Goal: Task Accomplishment & Management: Complete application form

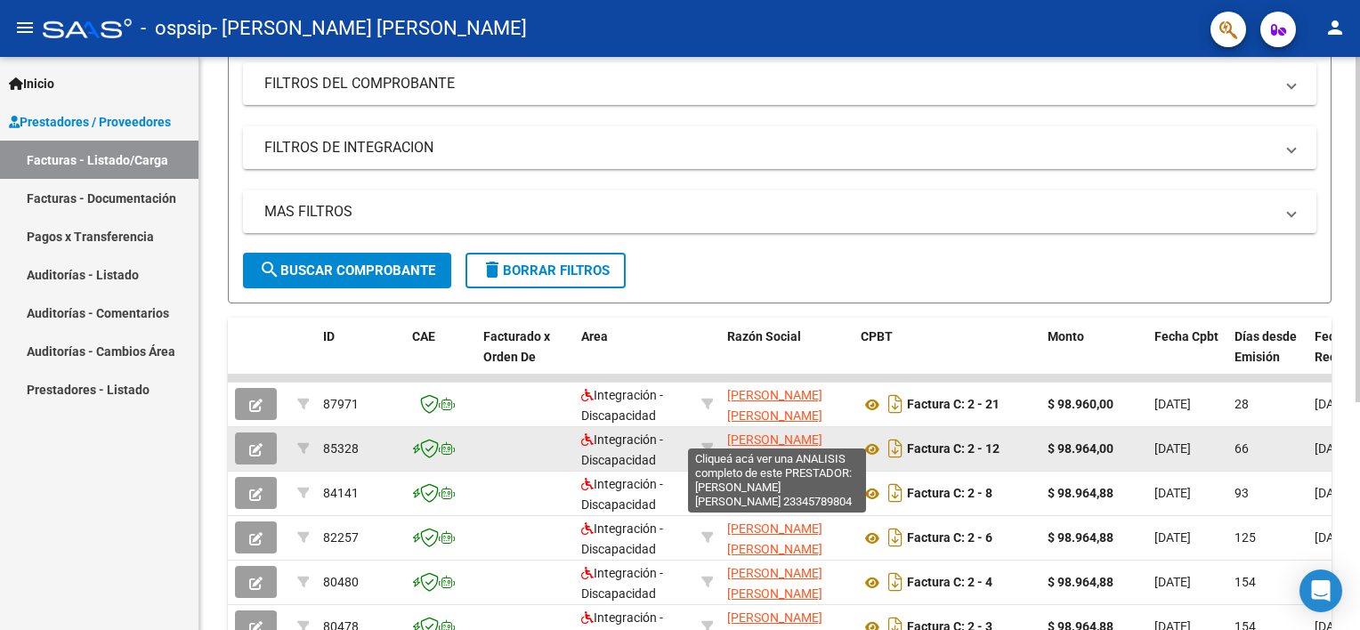
scroll to position [267, 0]
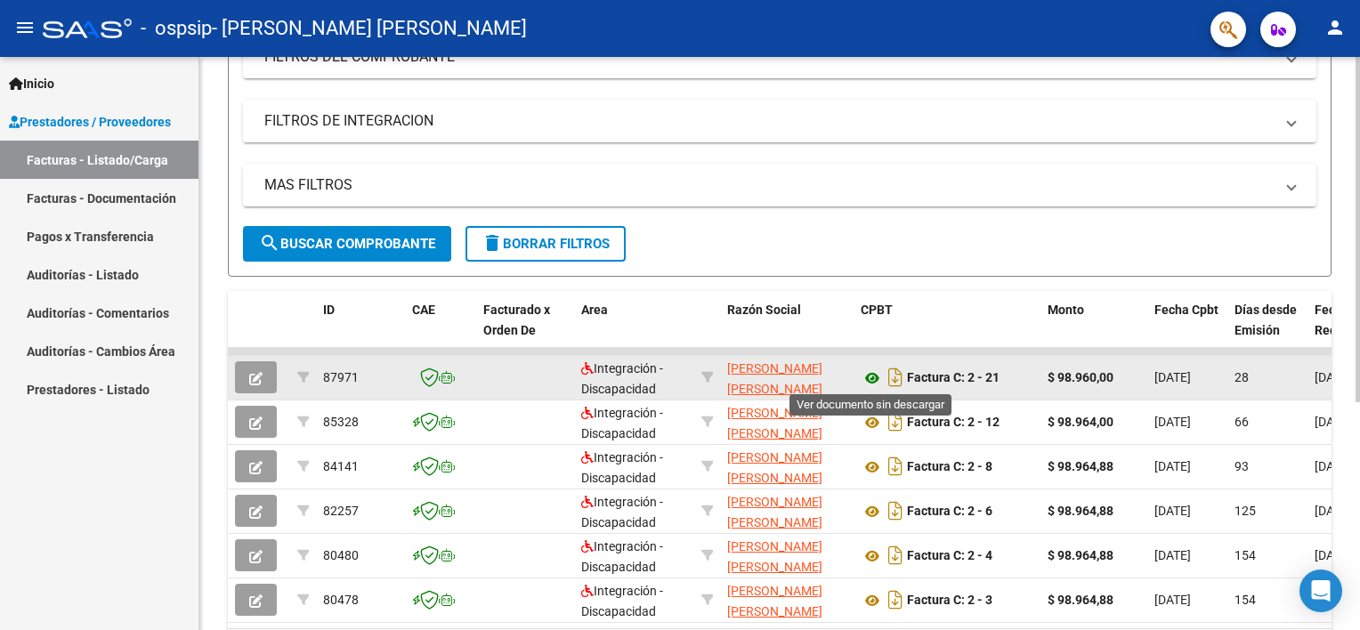
click at [877, 375] on icon at bounding box center [872, 378] width 23 height 21
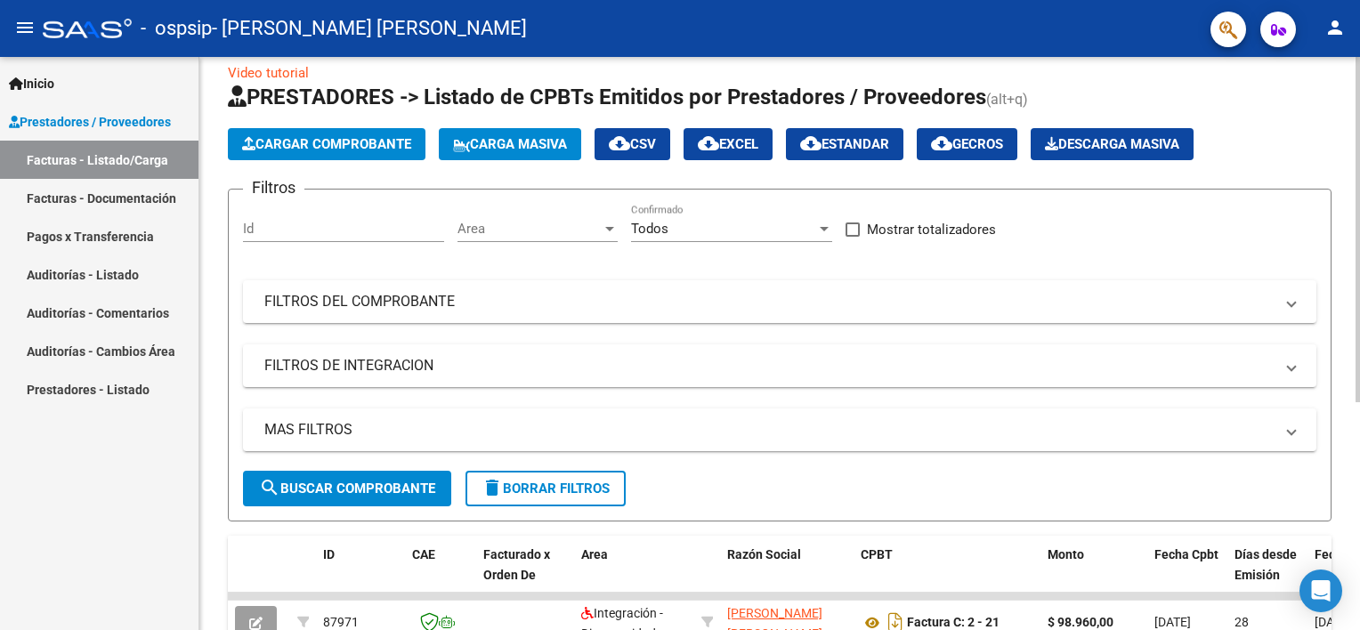
scroll to position [0, 0]
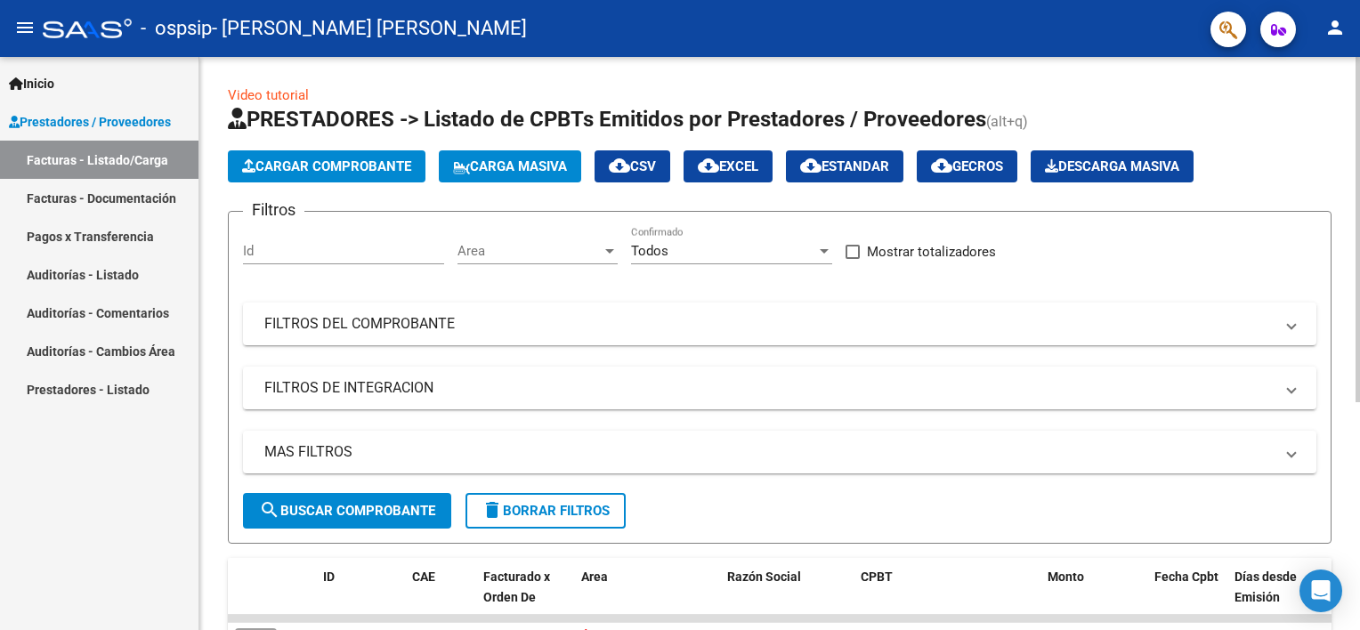
click at [338, 167] on span "Cargar Comprobante" at bounding box center [326, 166] width 169 height 16
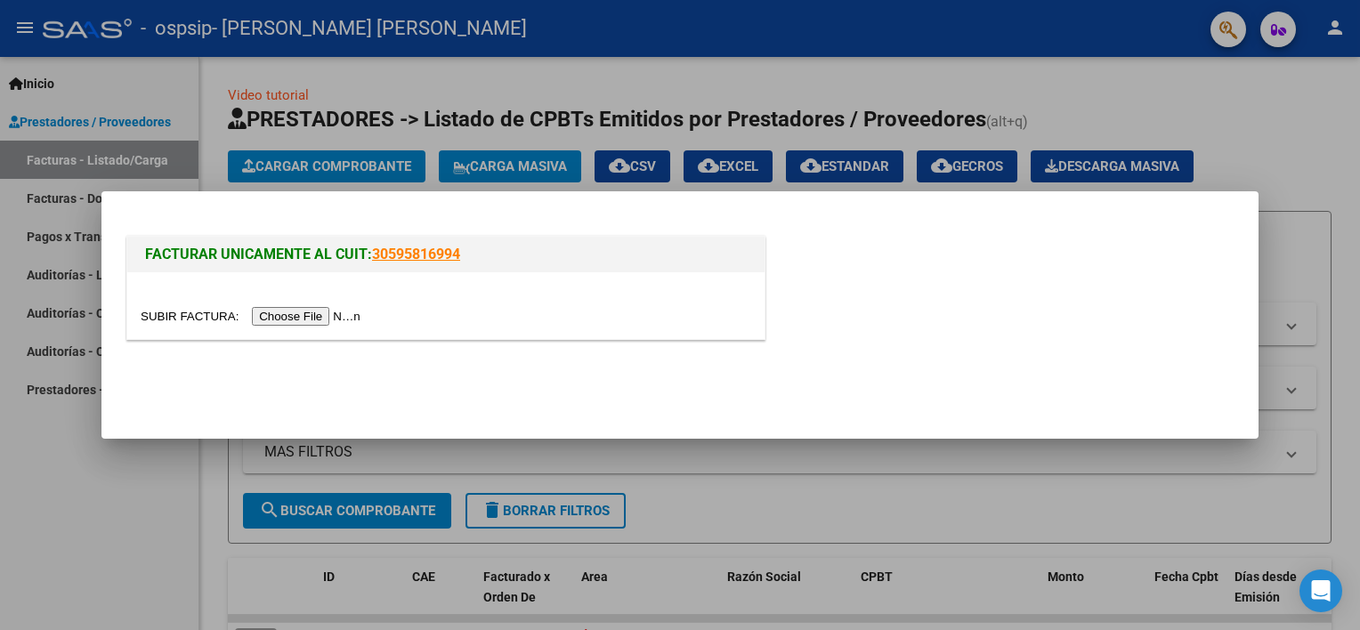
click at [333, 311] on input "file" at bounding box center [253, 316] width 225 height 19
click at [320, 315] on input "file" at bounding box center [253, 316] width 225 height 19
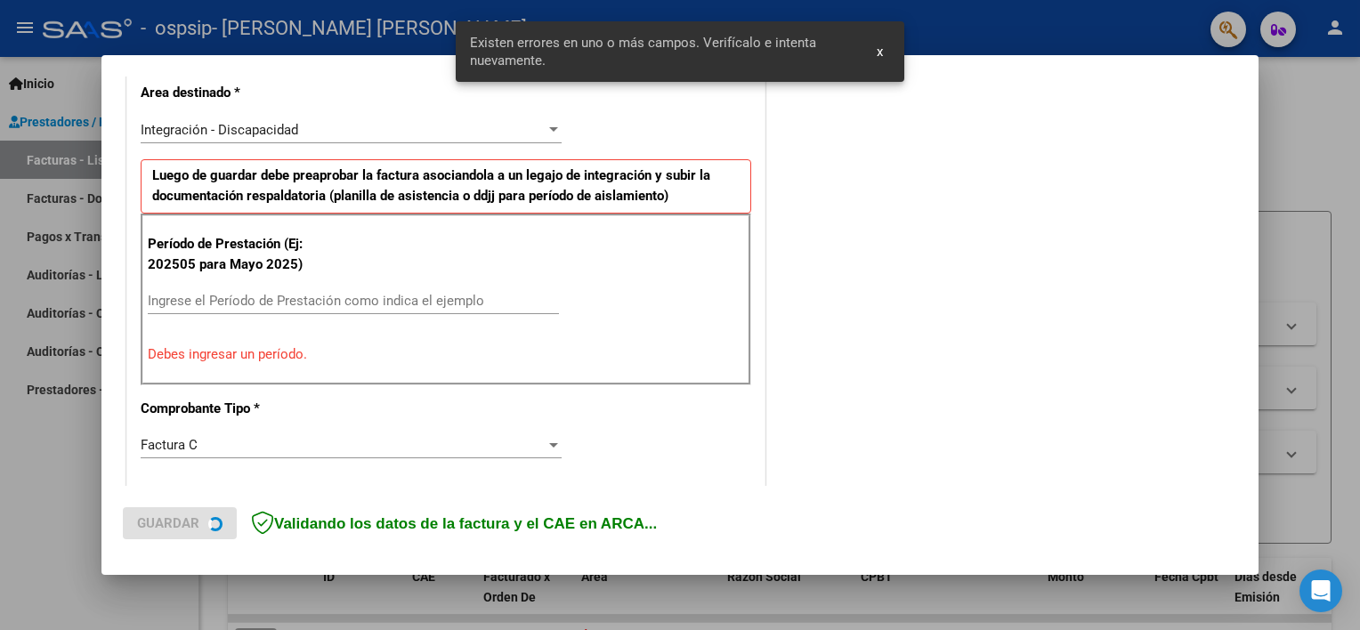
scroll to position [413, 0]
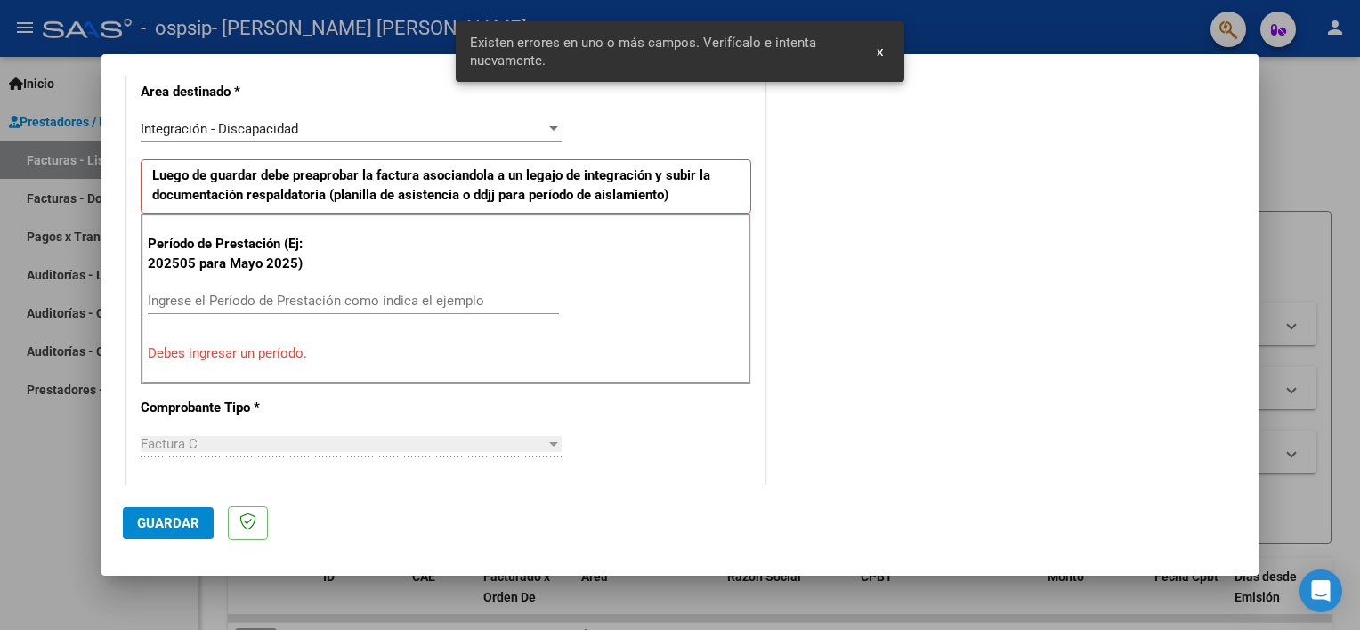
click at [189, 524] on span "Guardar" at bounding box center [168, 523] width 62 height 16
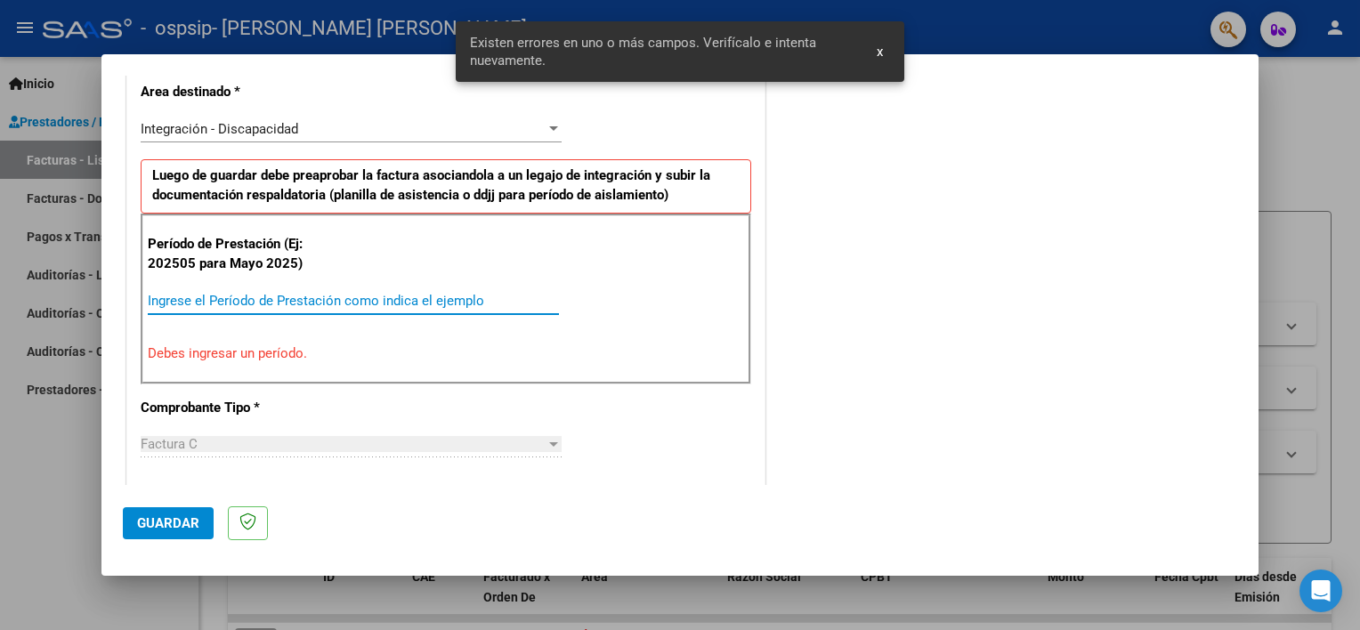
click at [287, 299] on input "Ingrese el Período de Prestación como indica el ejemplo" at bounding box center [353, 301] width 411 height 16
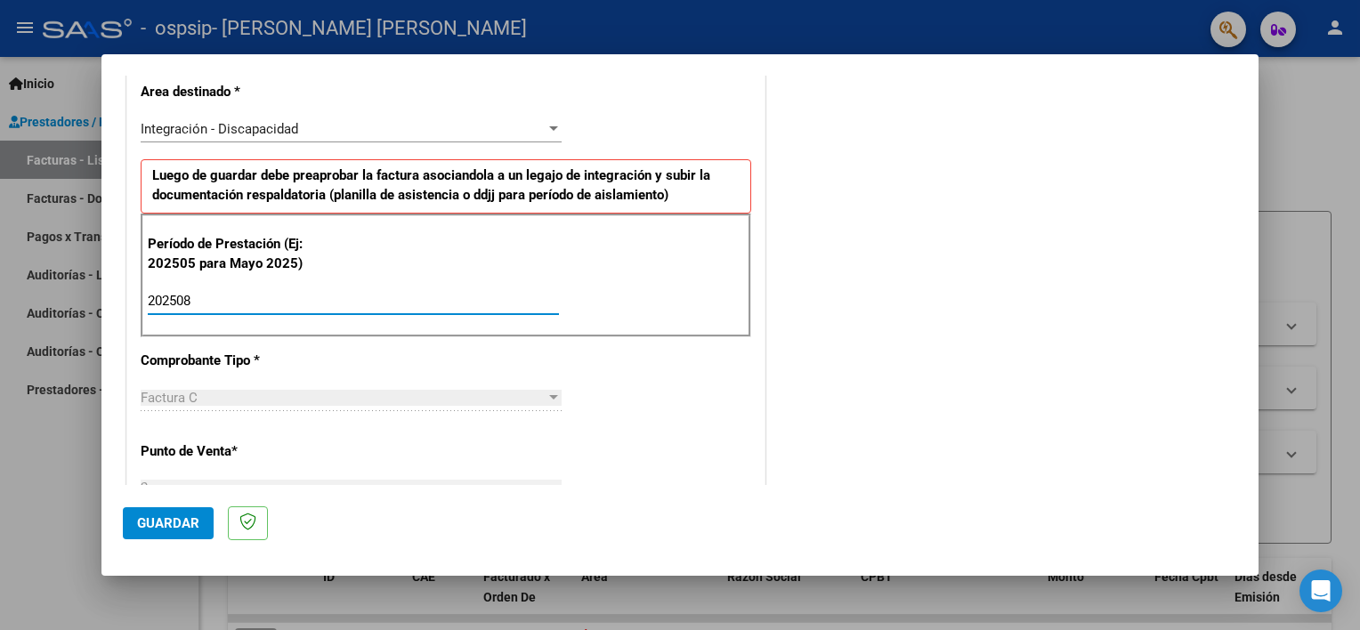
type input "202508"
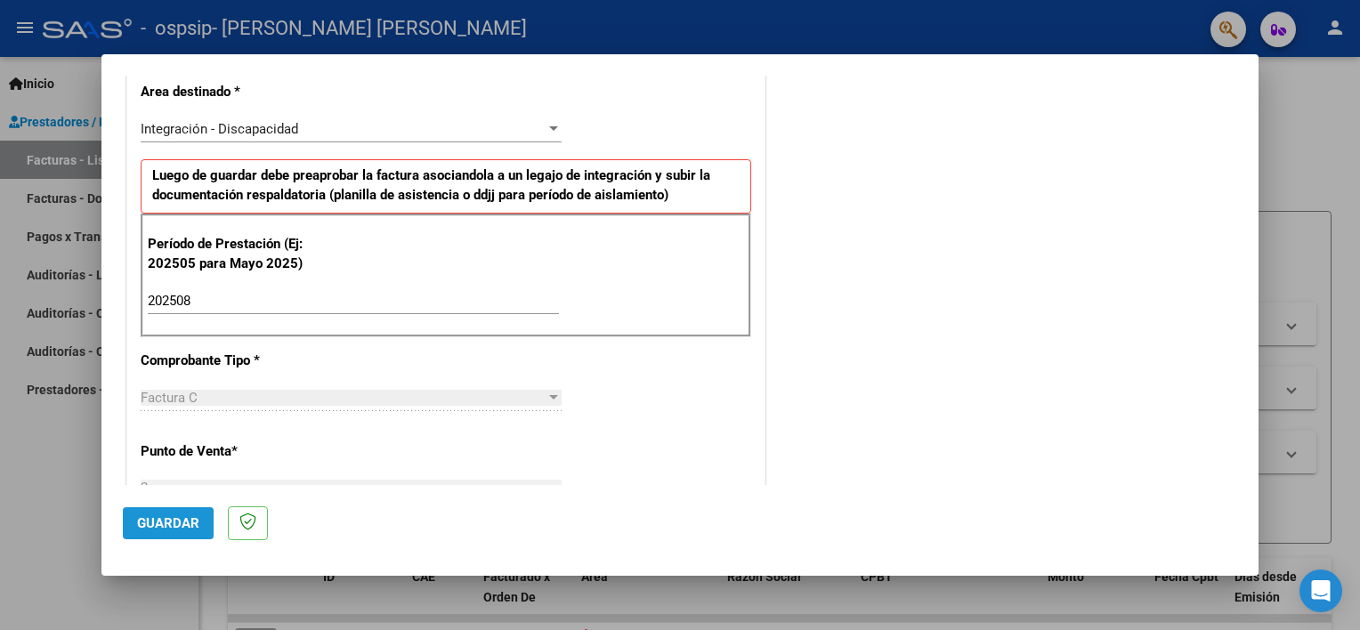
click at [177, 516] on span "Guardar" at bounding box center [168, 523] width 62 height 16
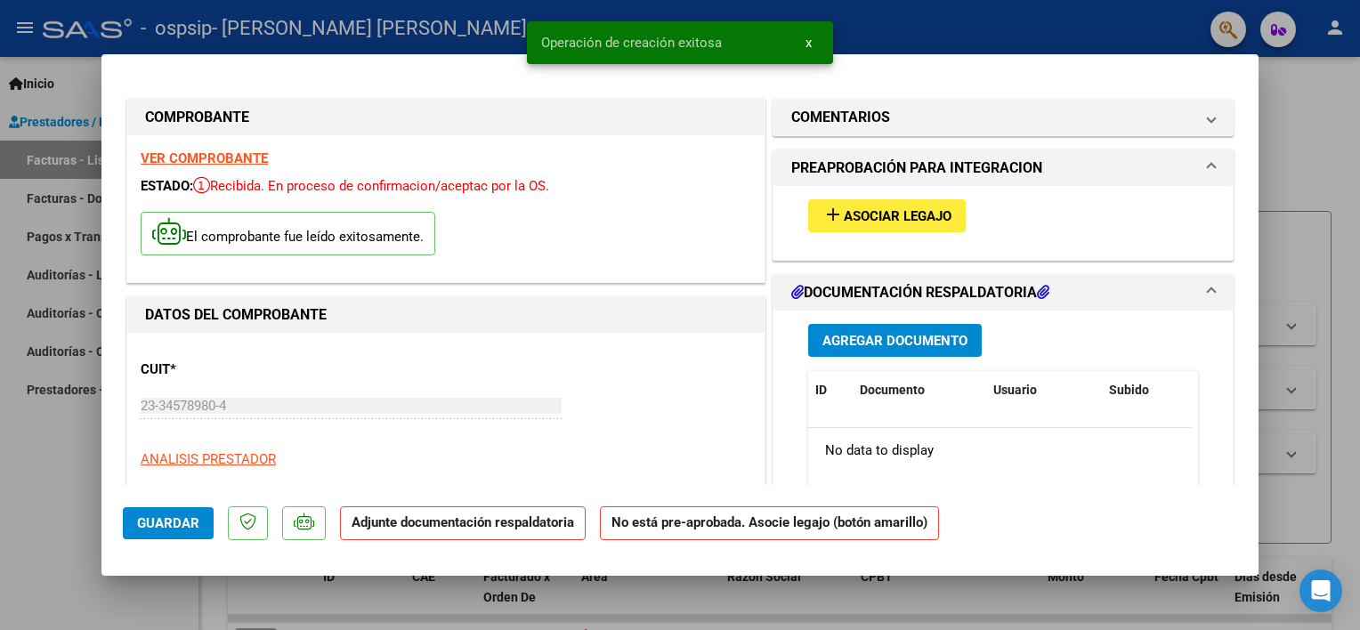
click at [887, 344] on span "Agregar Documento" at bounding box center [895, 341] width 145 height 16
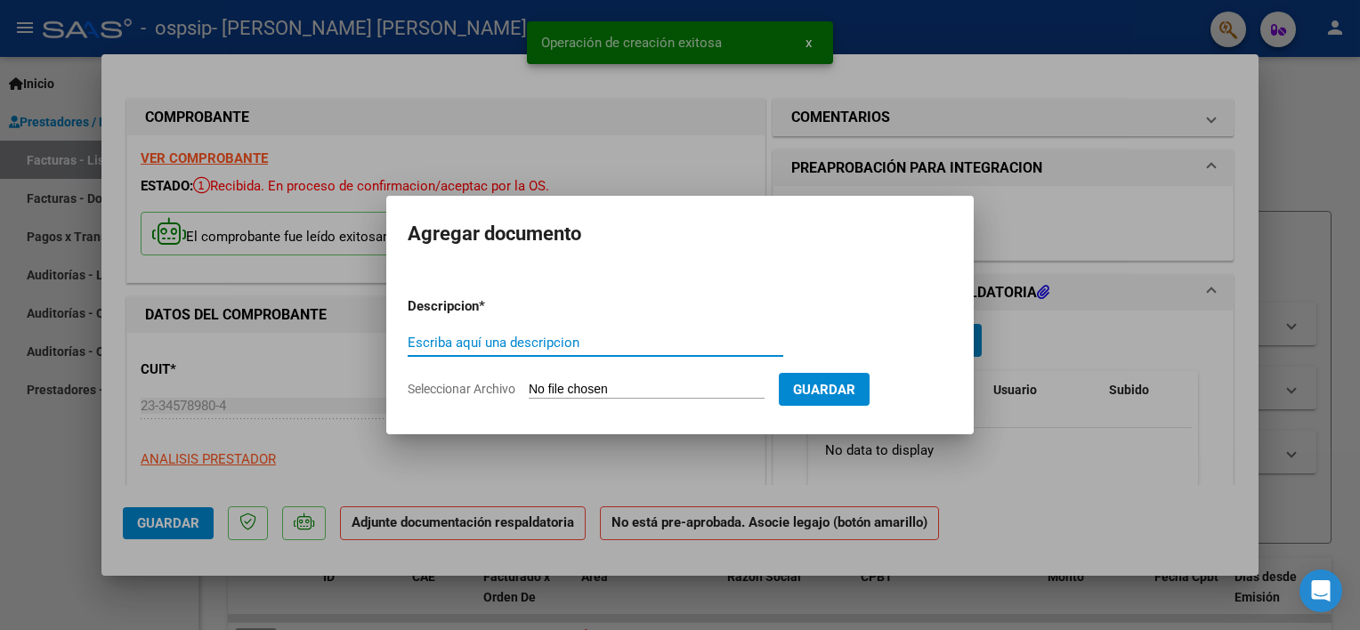
click at [550, 347] on input "Escriba aquí una descripcion" at bounding box center [596, 343] width 376 height 16
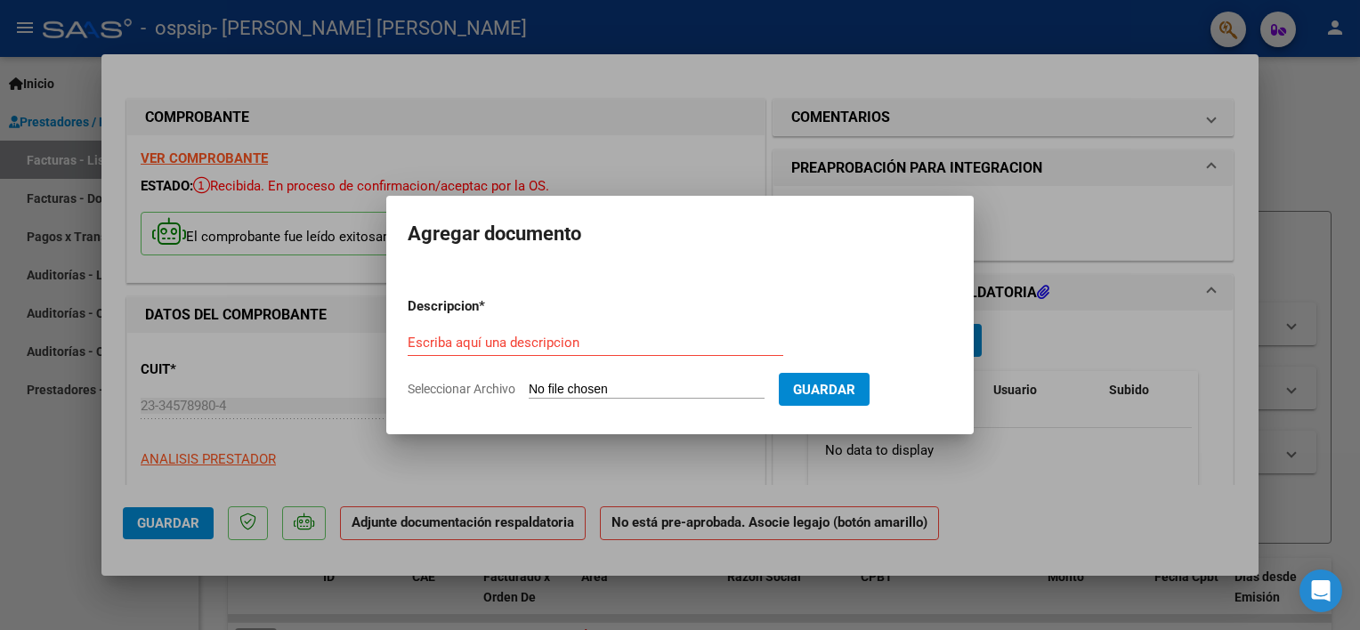
click at [637, 384] on input "Seleccionar Archivo" at bounding box center [647, 390] width 236 height 17
type input "C:\fakepath\presentismo [PERSON_NAME].pdf"
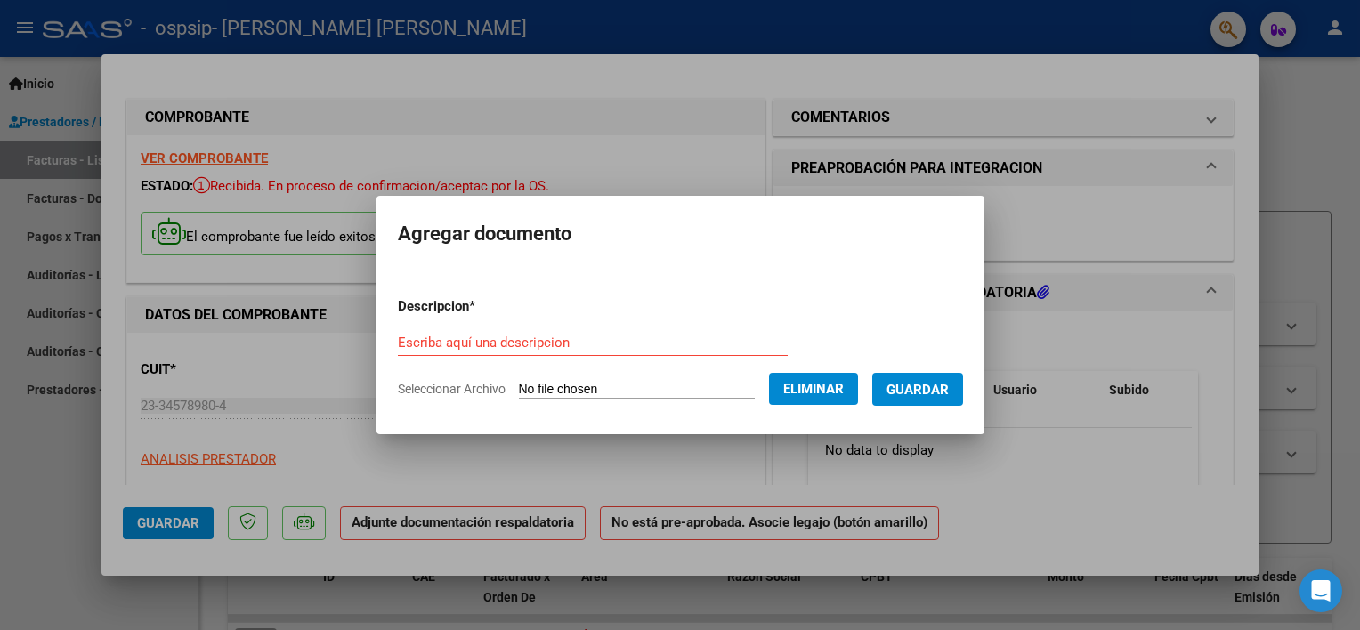
click at [428, 340] on input "Escriba aquí una descripcion" at bounding box center [593, 343] width 390 height 16
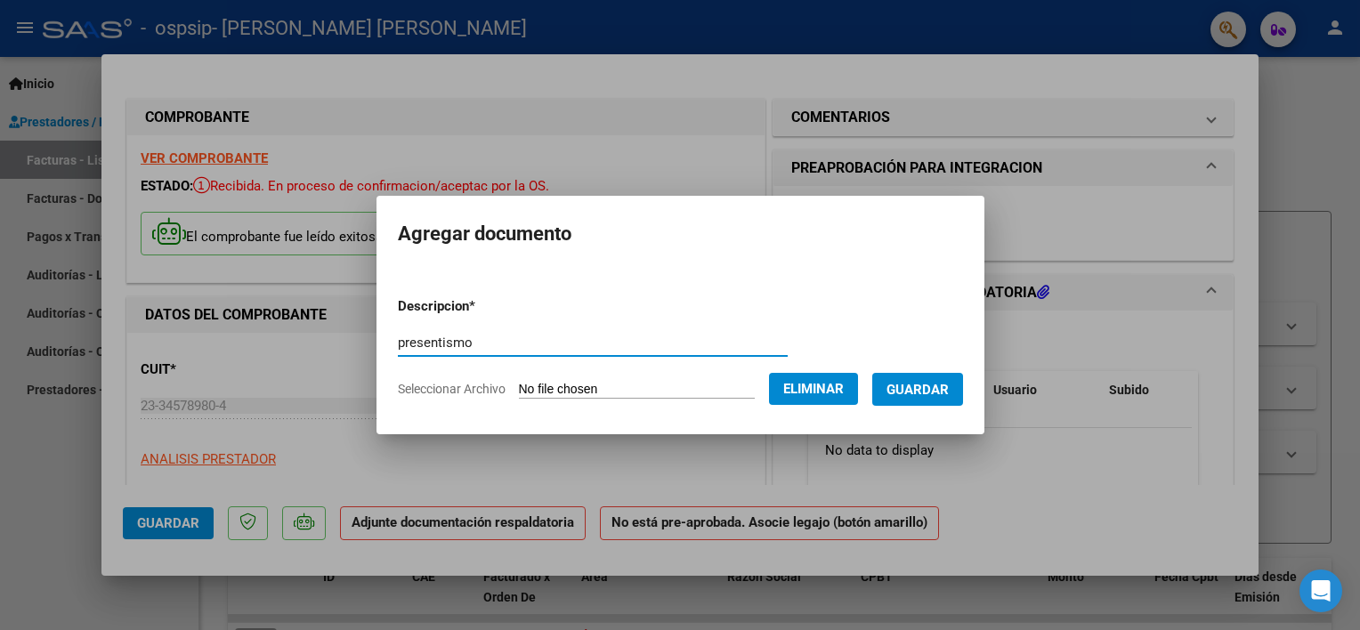
type input "presentismo"
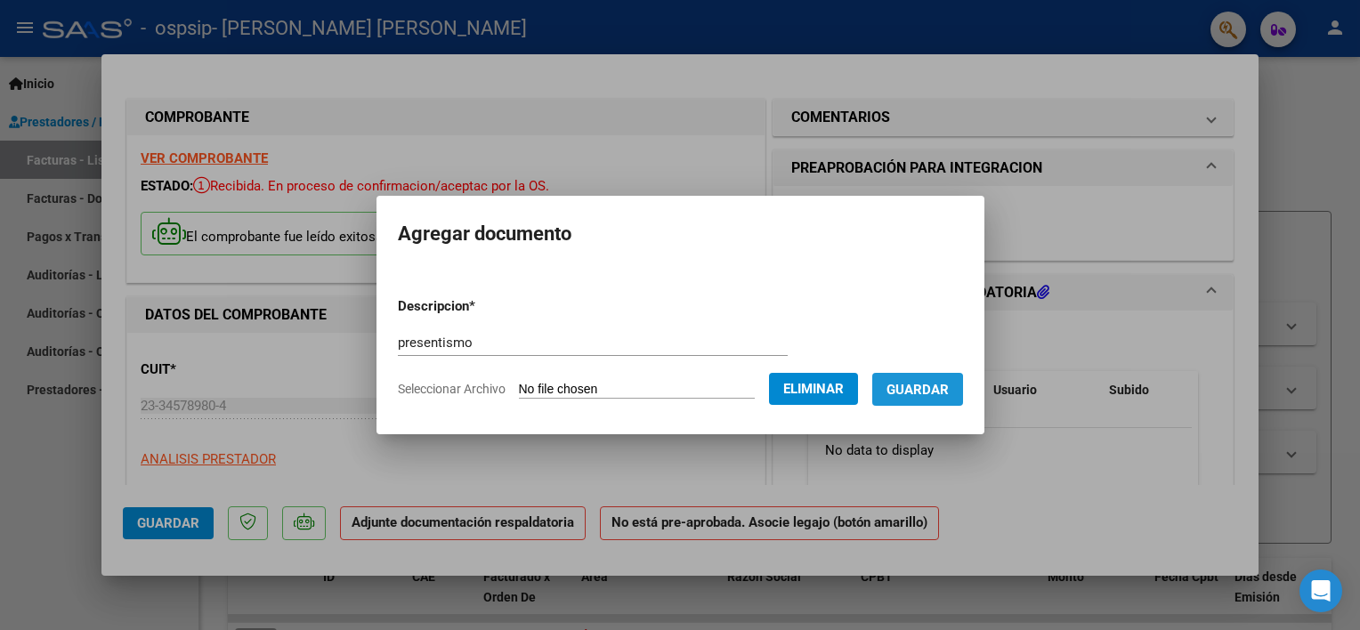
click at [943, 390] on span "Guardar" at bounding box center [918, 390] width 62 height 16
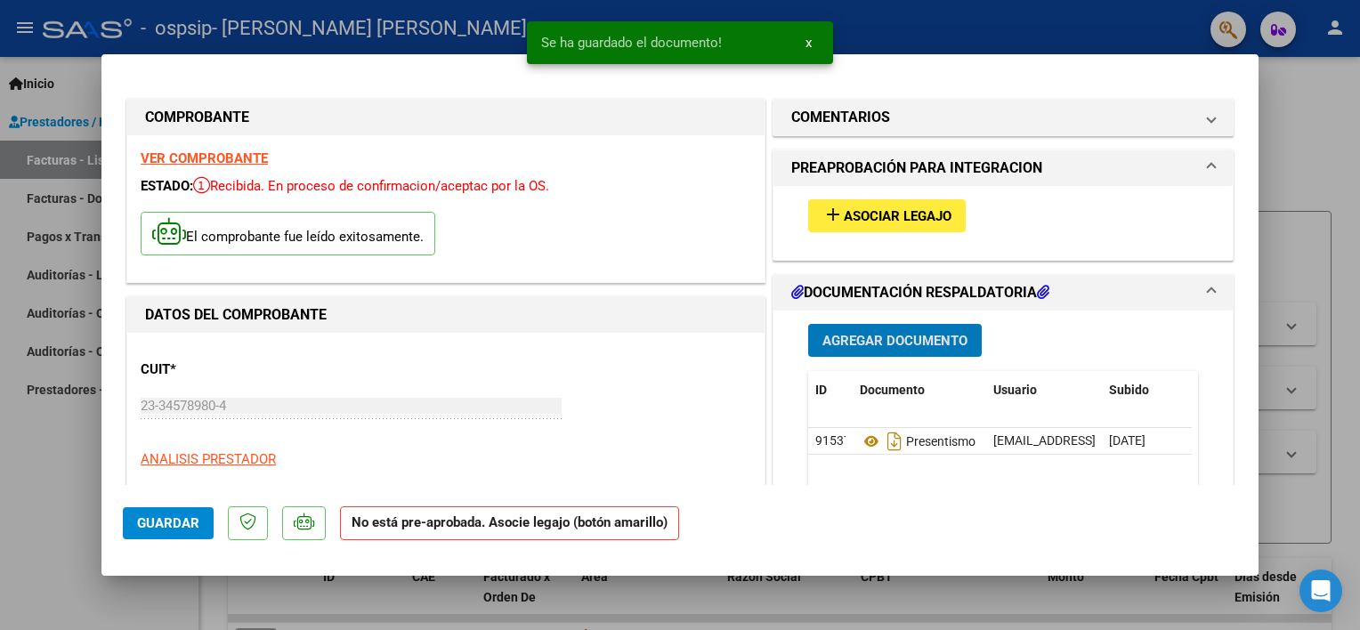
click at [162, 520] on span "Guardar" at bounding box center [168, 523] width 62 height 16
click at [83, 75] on div at bounding box center [680, 315] width 1360 height 630
type input "$ 0,00"
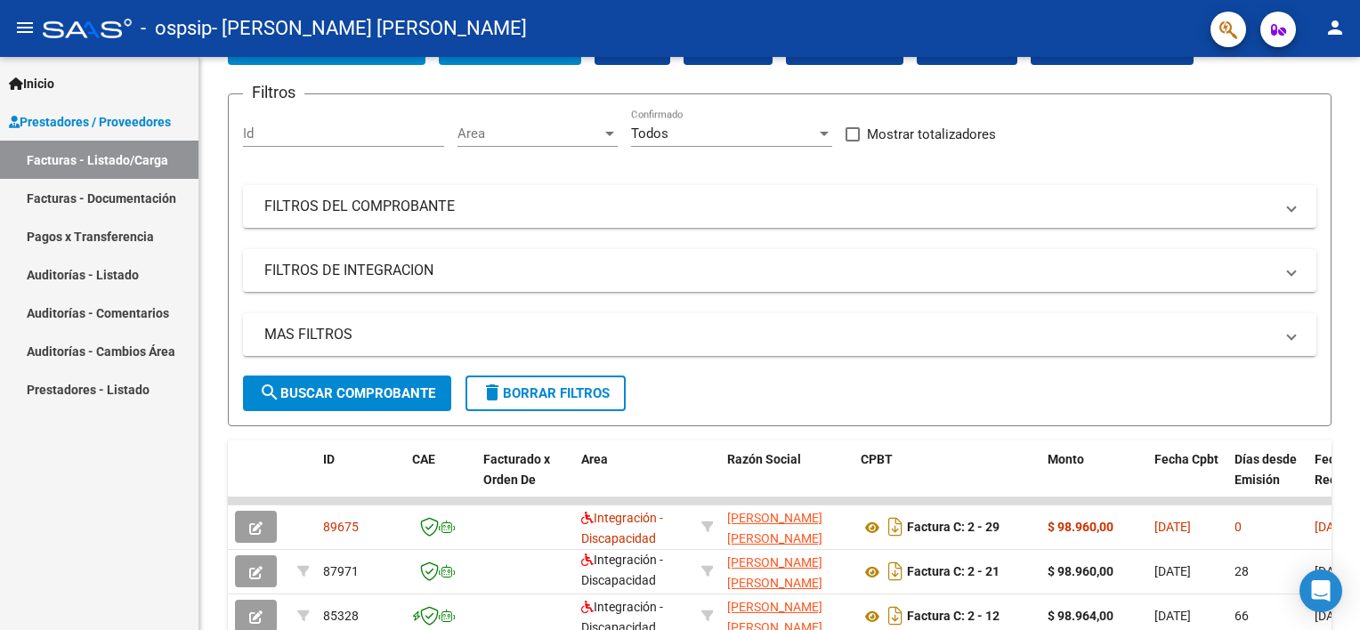
scroll to position [89, 0]
